Goal: Task Accomplishment & Management: Use online tool/utility

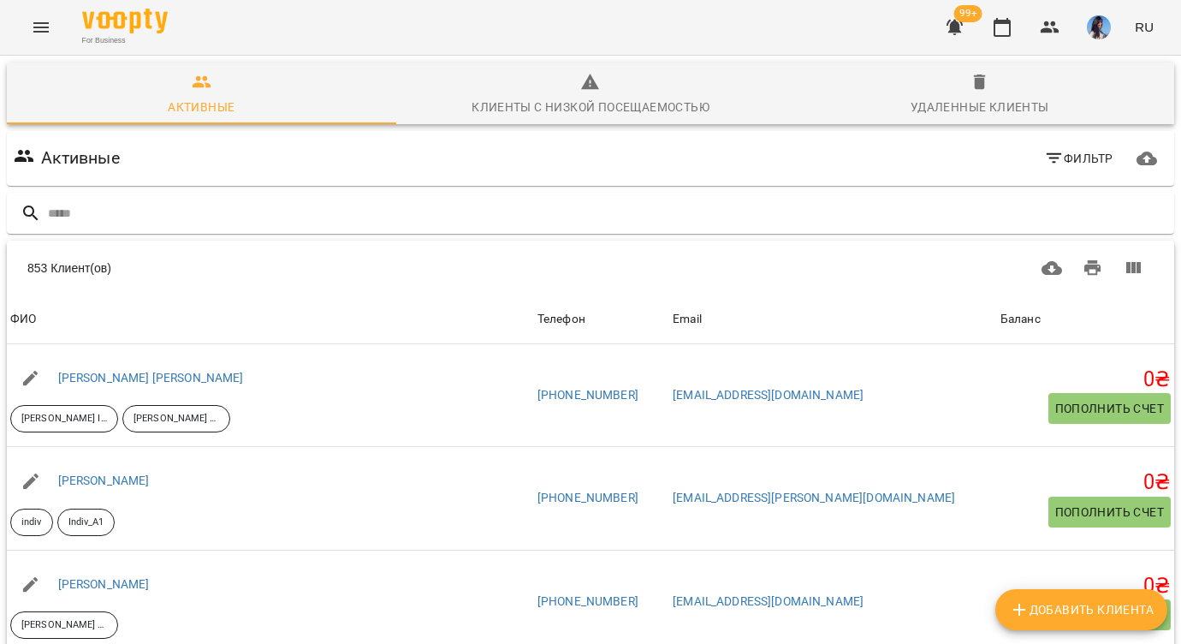
click at [31, 21] on icon "Menu" at bounding box center [41, 27] width 21 height 21
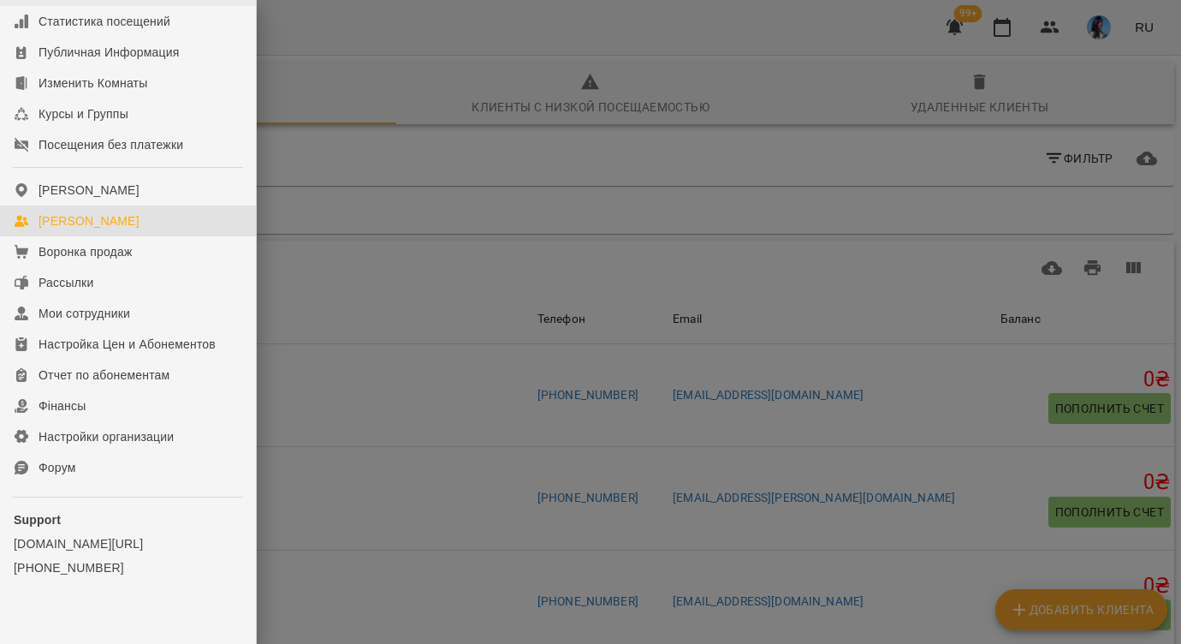
scroll to position [191, 0]
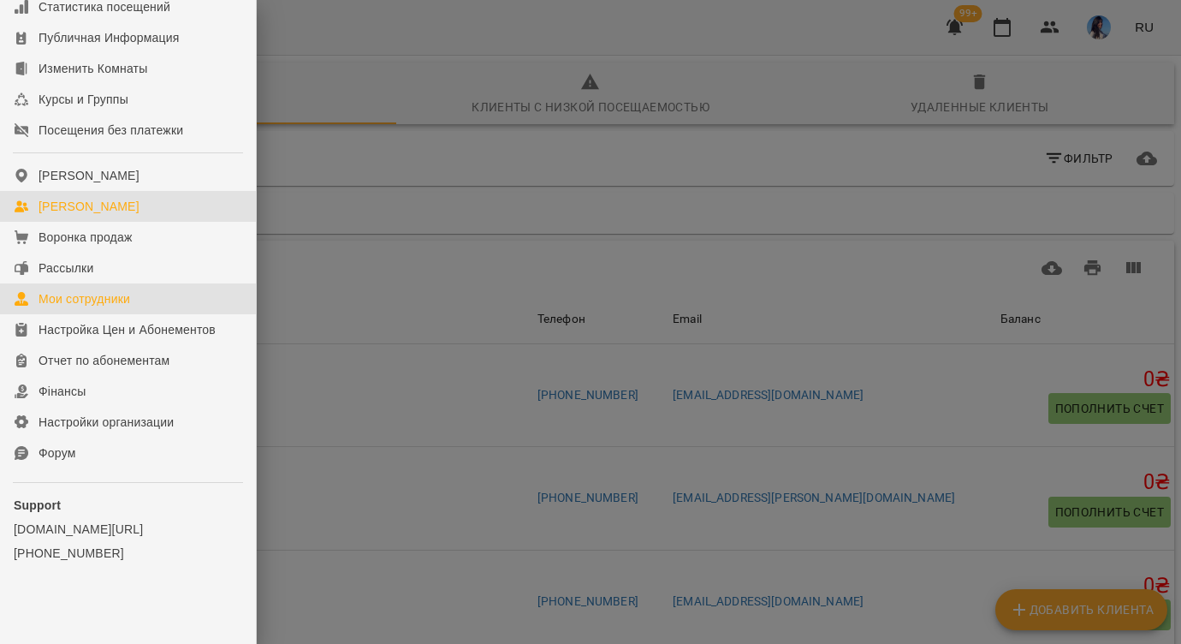
click at [94, 296] on div "Мои сотрудники" at bounding box center [85, 298] width 92 height 17
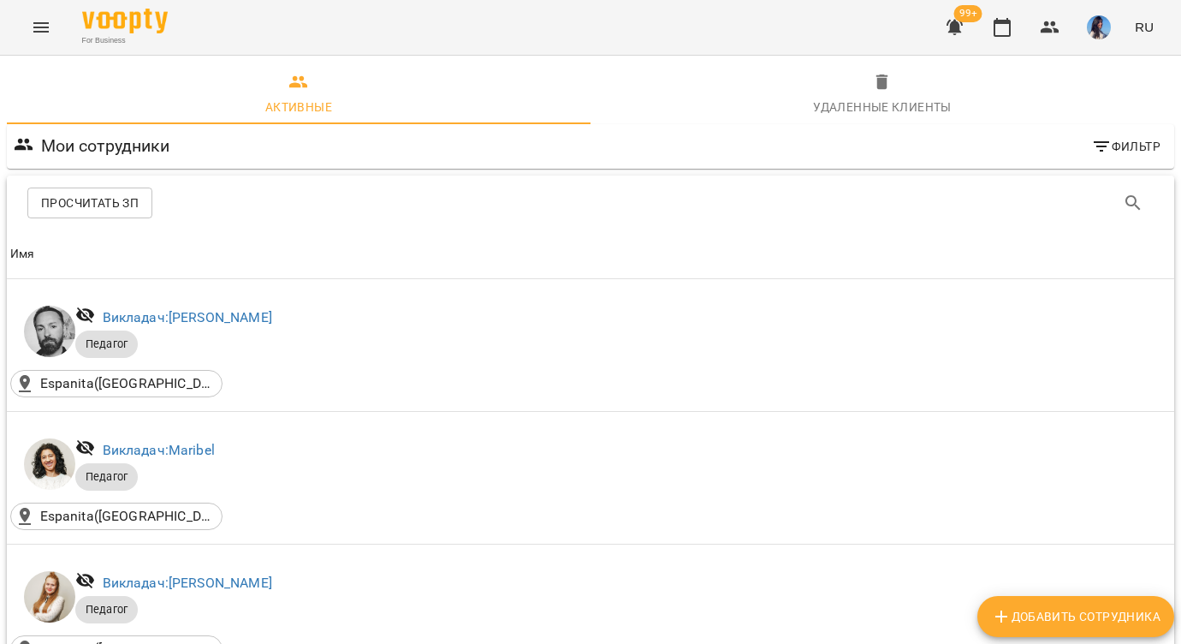
click at [118, 208] on span "Просчитать ЗП" at bounding box center [90, 203] width 98 height 21
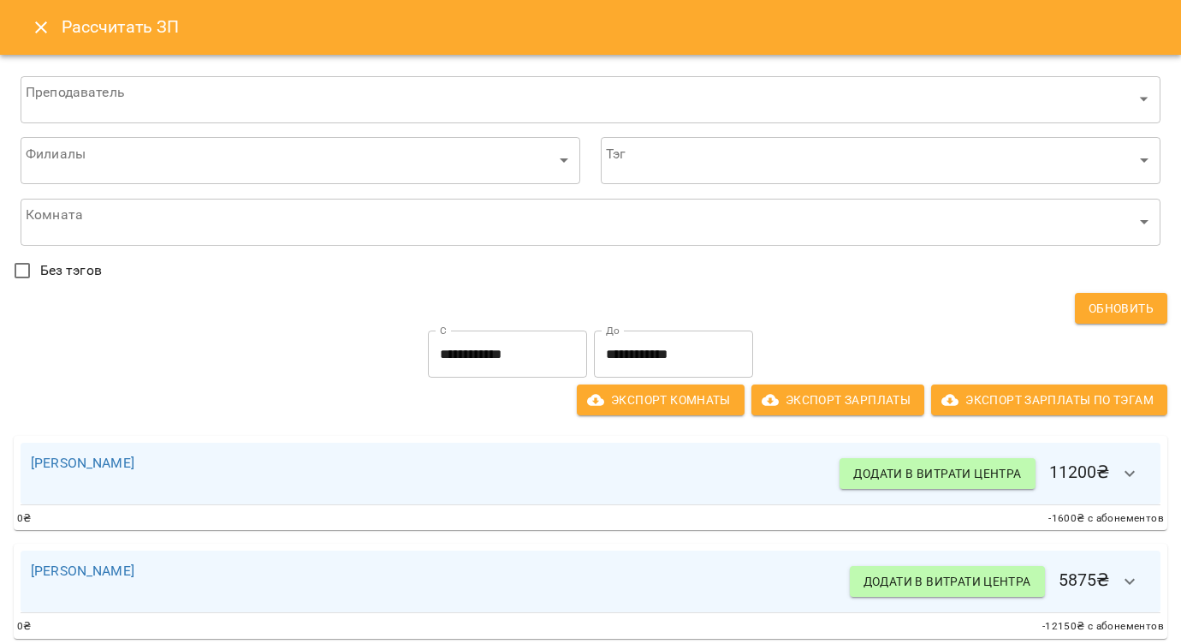
click at [475, 353] on input "**********" at bounding box center [507, 354] width 159 height 48
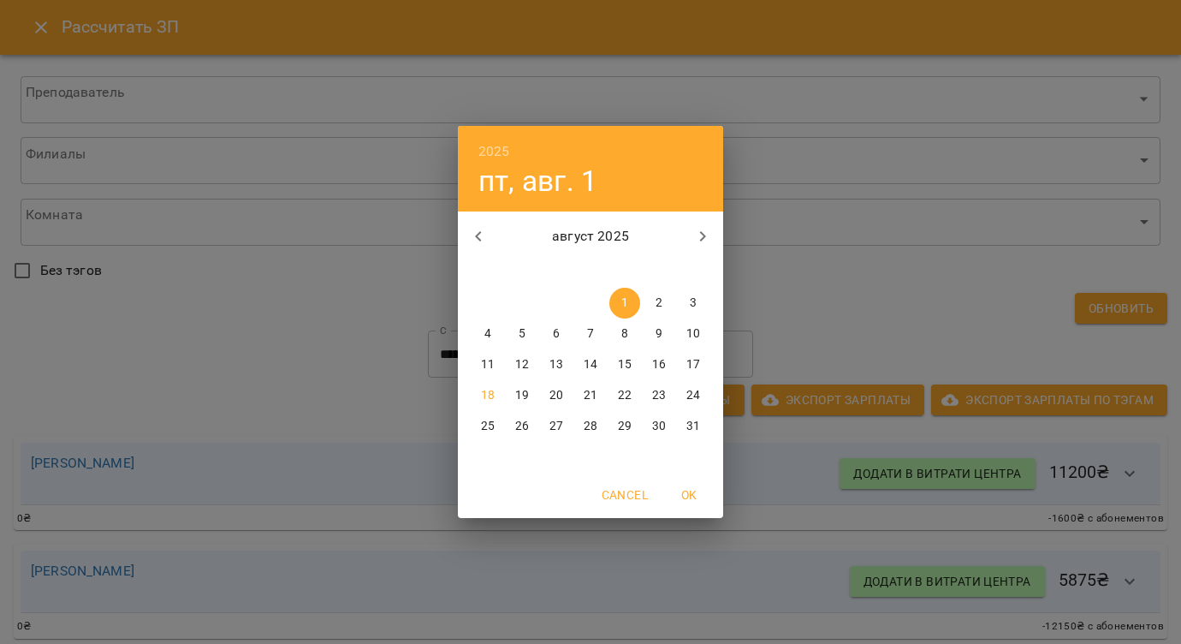
click at [795, 311] on div "2025 пт, авг. 1 август 2025 пн вт ср чт пт сб вс 28 29 30 31 1 2 3 4 5 6 7 8 9 …" at bounding box center [590, 322] width 1181 height 644
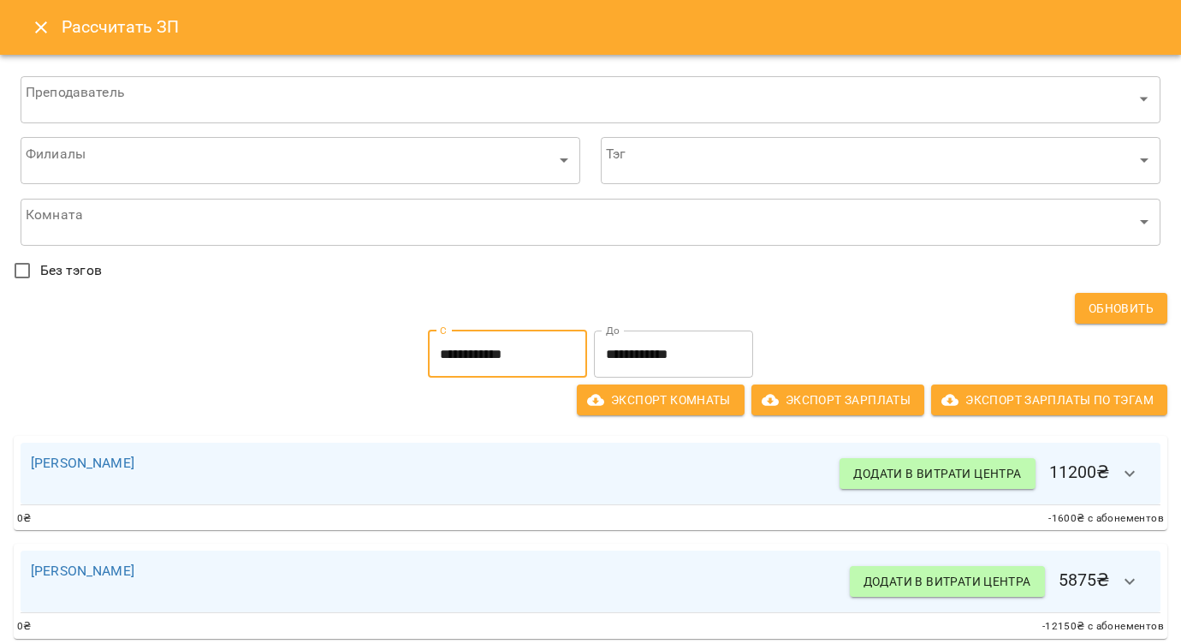
click at [615, 355] on input "**********" at bounding box center [673, 354] width 159 height 48
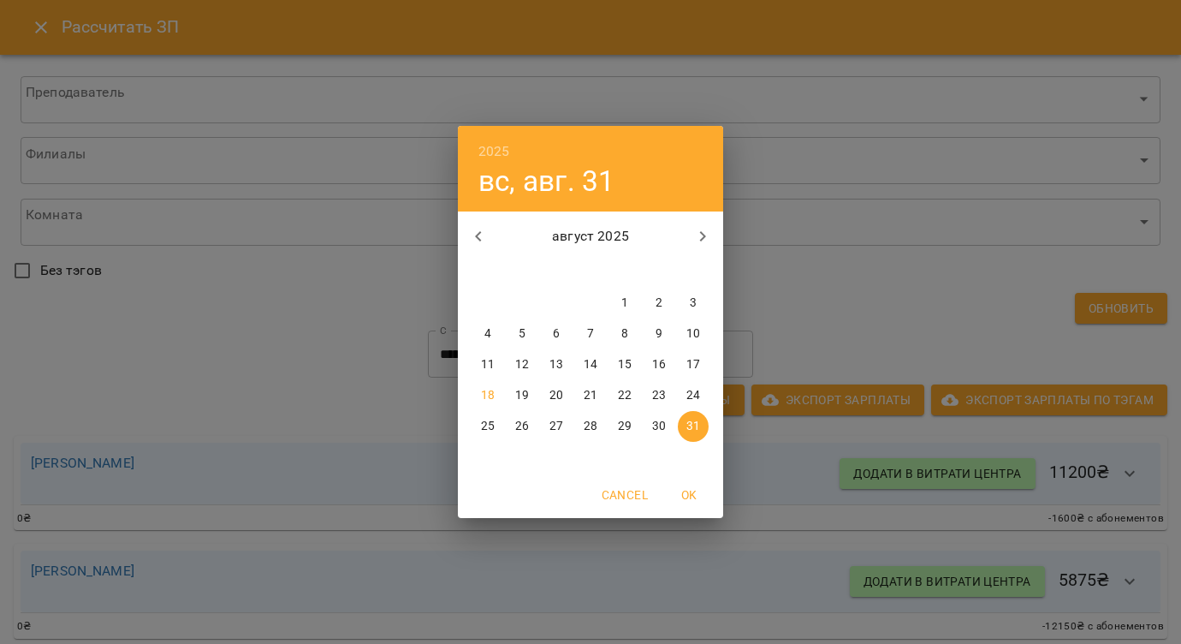
click at [628, 353] on button "15" at bounding box center [624, 364] width 31 height 31
type input "**********"
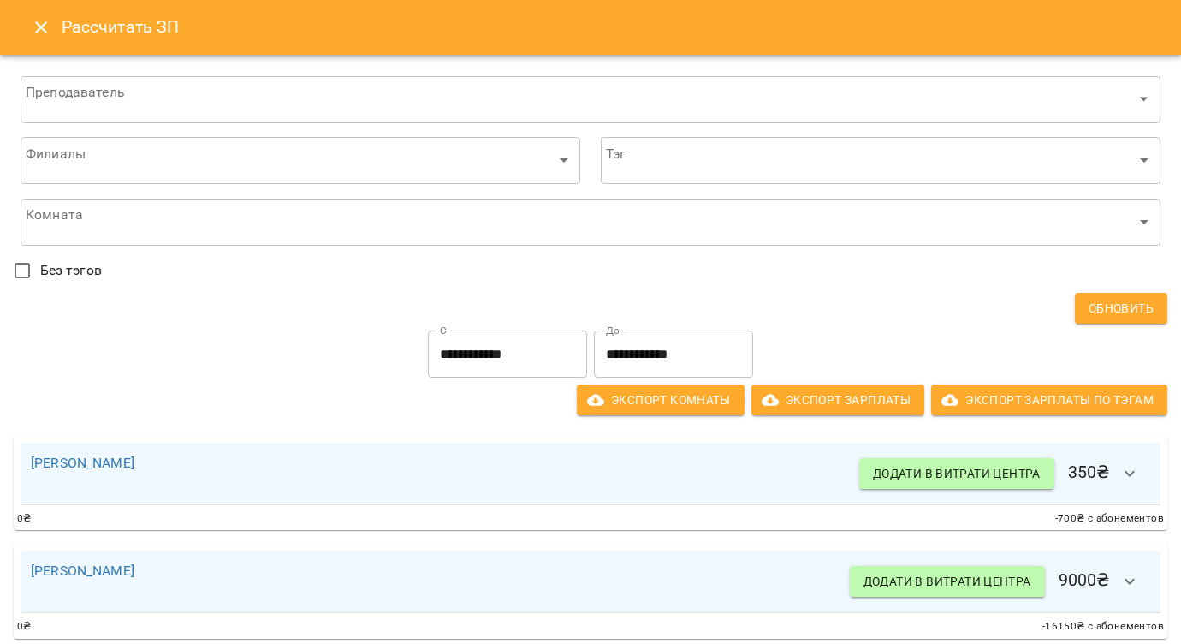
click at [1131, 470] on icon "button" at bounding box center [1130, 473] width 21 height 21
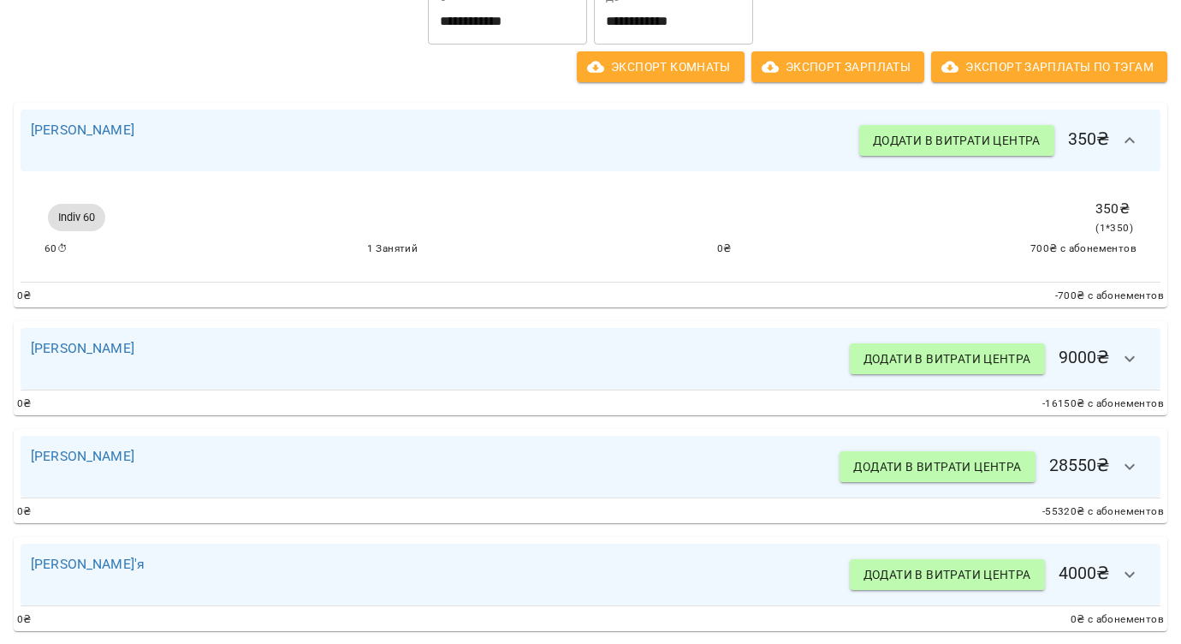
scroll to position [335, 0]
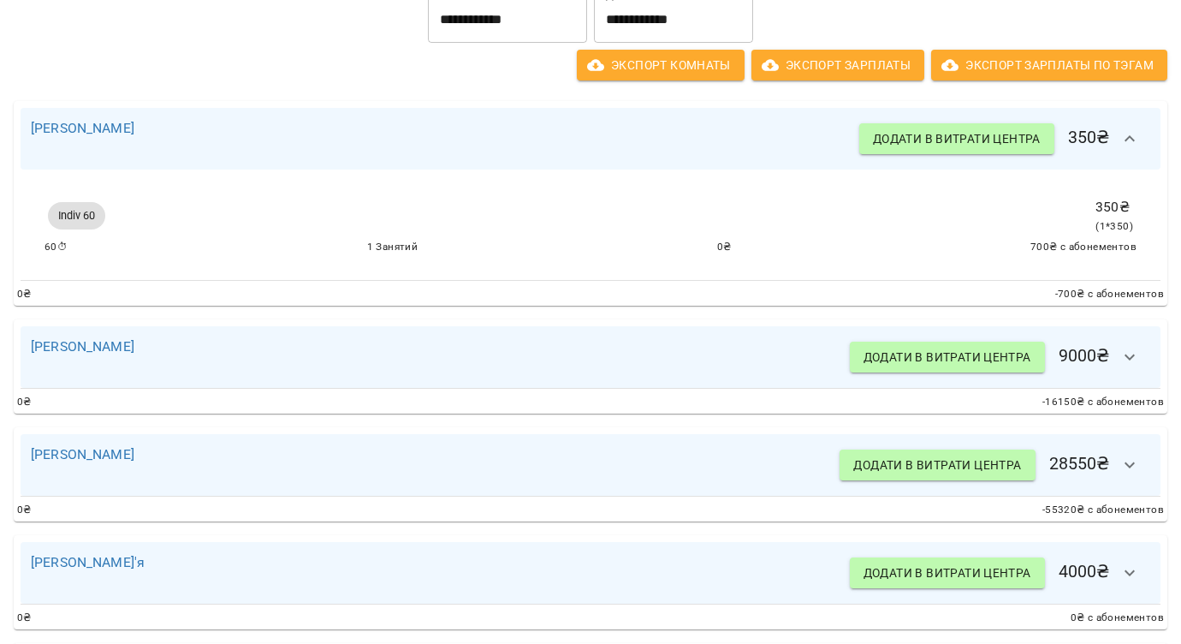
click at [1132, 357] on icon "button" at bounding box center [1130, 357] width 10 height 6
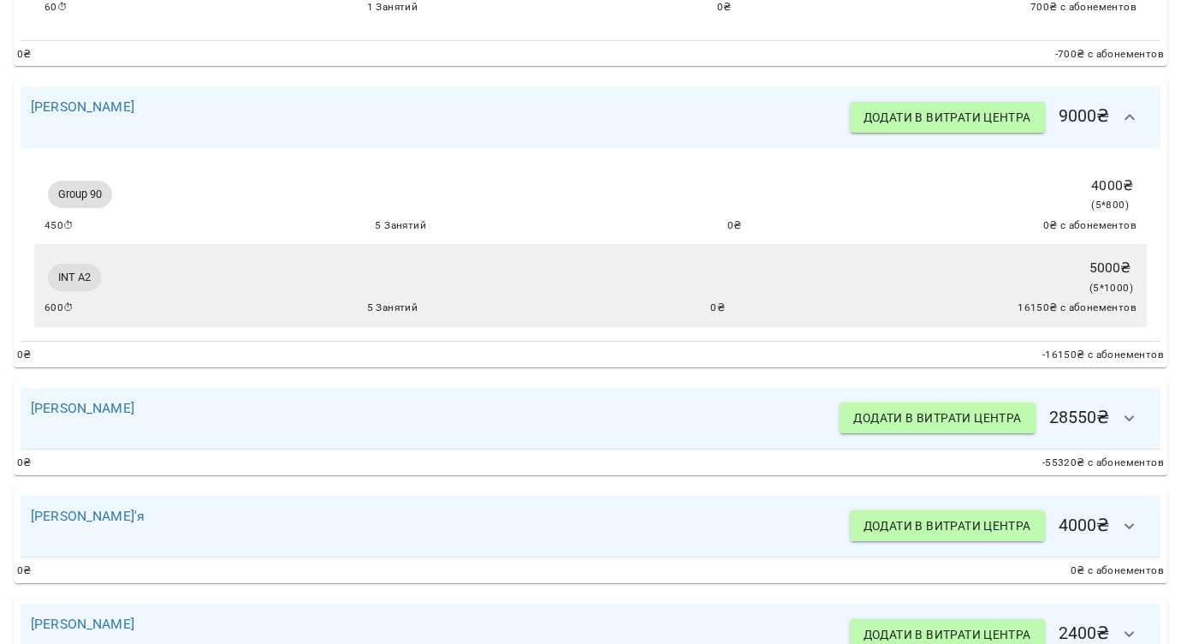
scroll to position [575, 0]
click at [1134, 433] on button "button" at bounding box center [1129, 417] width 41 height 41
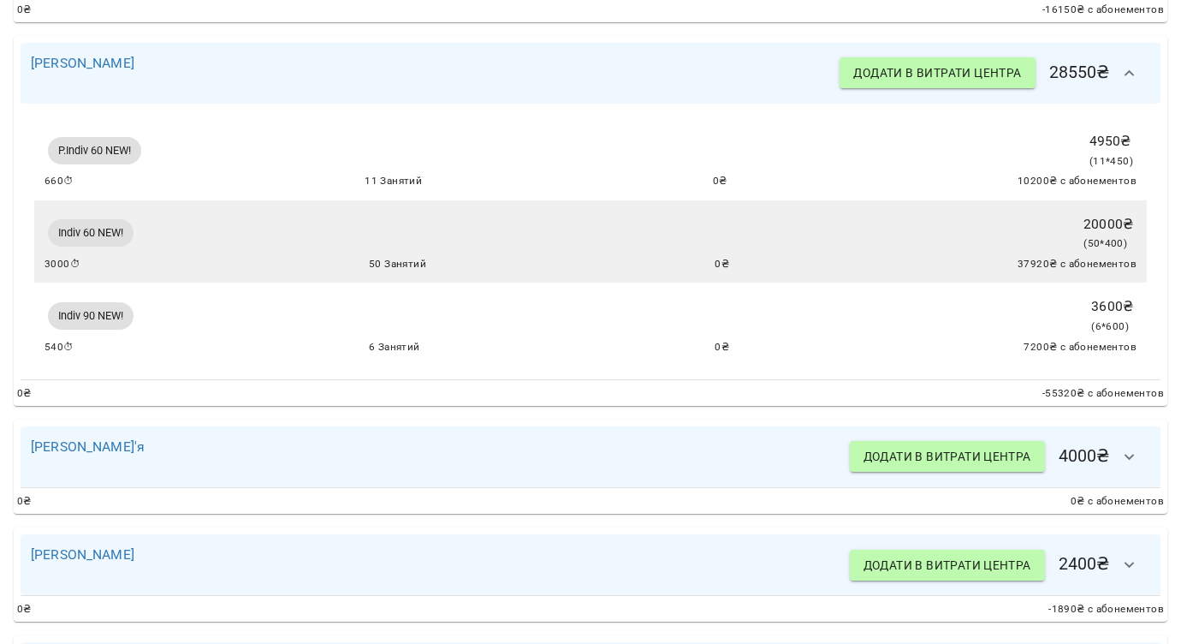
scroll to position [923, 0]
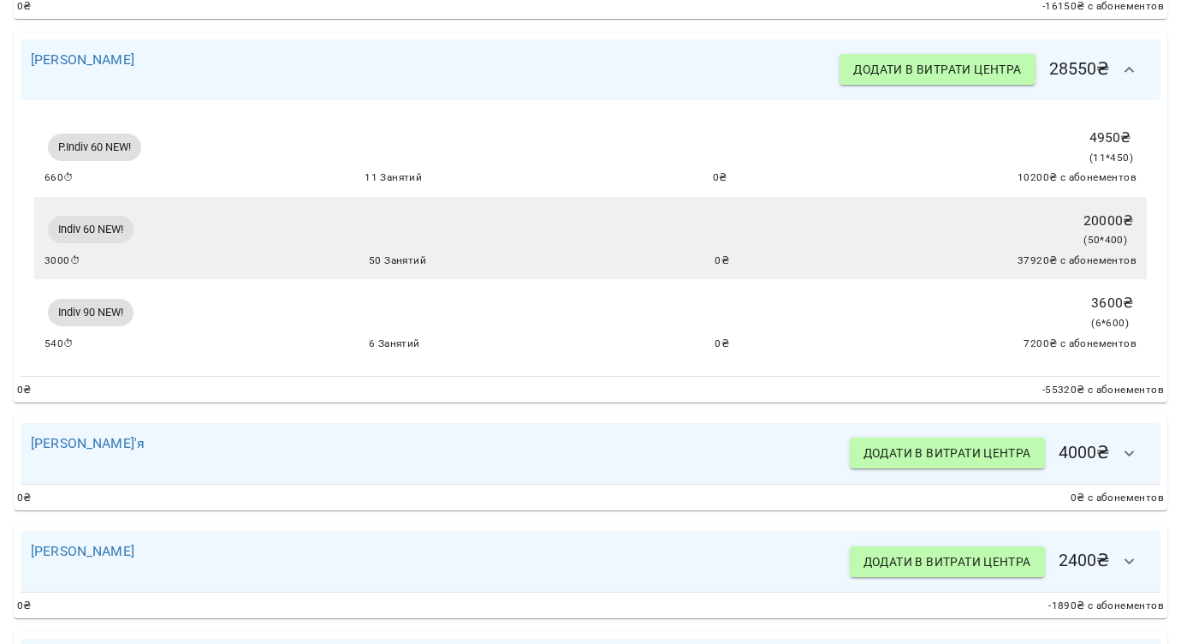
click at [1136, 457] on icon "button" at bounding box center [1130, 453] width 21 height 21
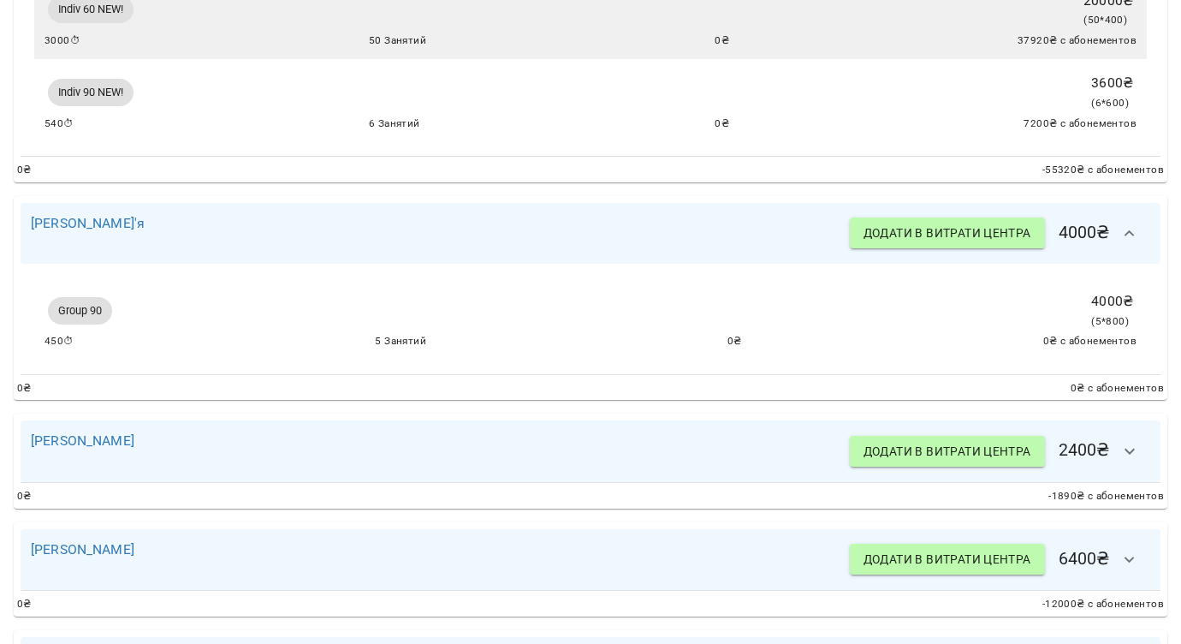
scroll to position [1144, 0]
click at [1136, 457] on icon "button" at bounding box center [1130, 450] width 21 height 21
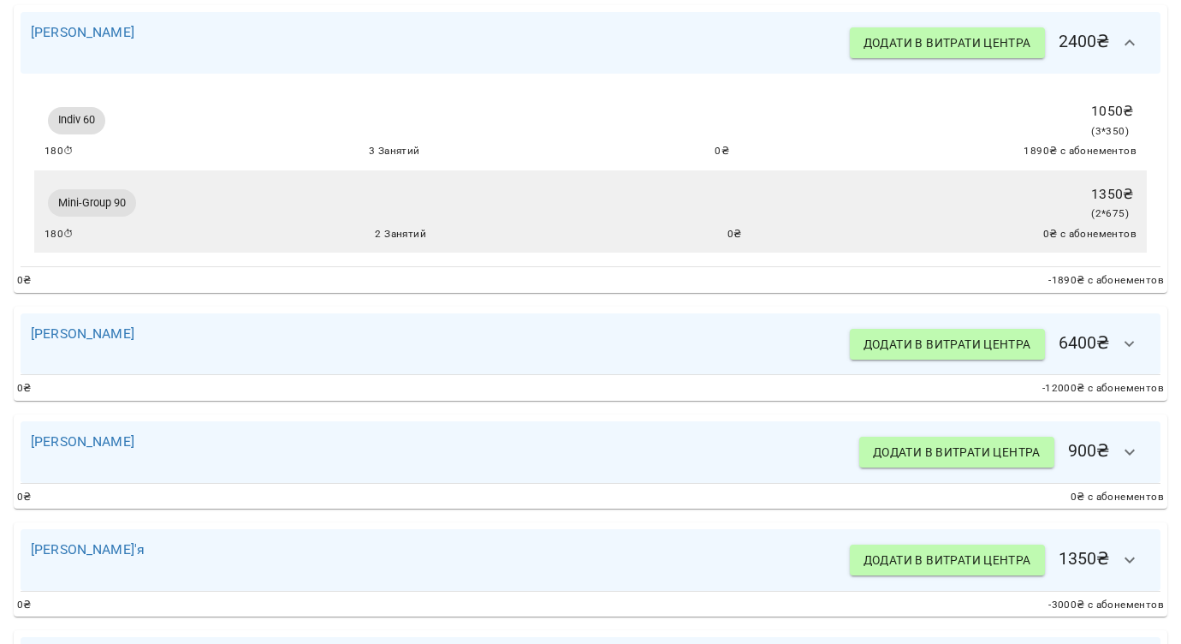
scroll to position [1592, 0]
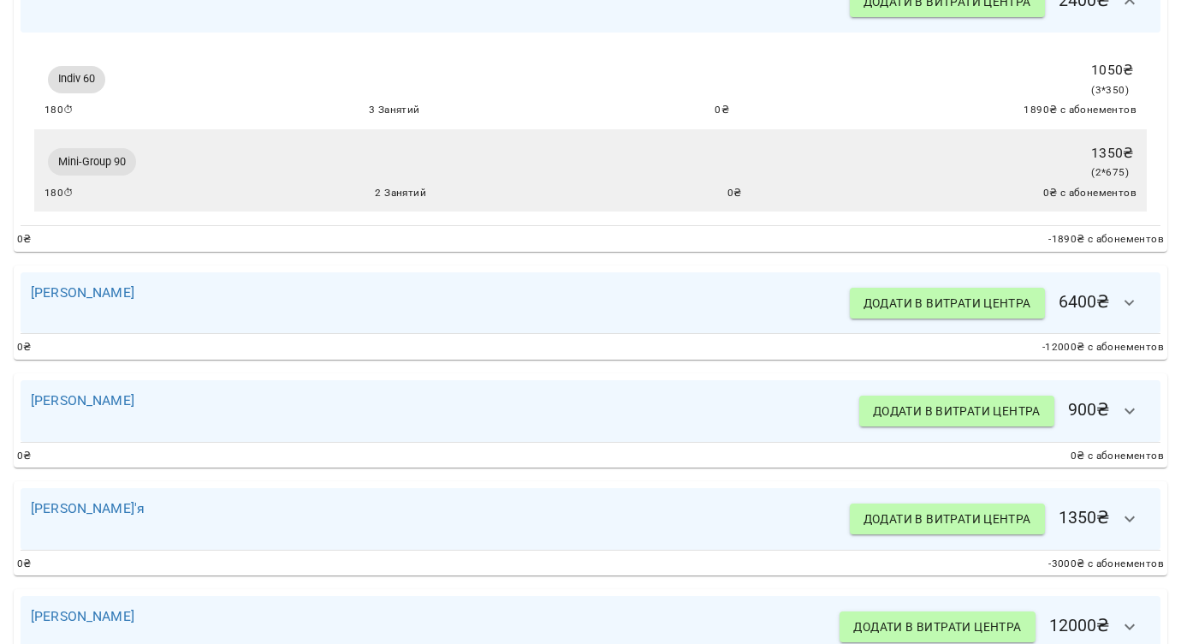
click at [1132, 309] on icon "button" at bounding box center [1130, 303] width 21 height 21
